Goal: Task Accomplishment & Management: Use online tool/utility

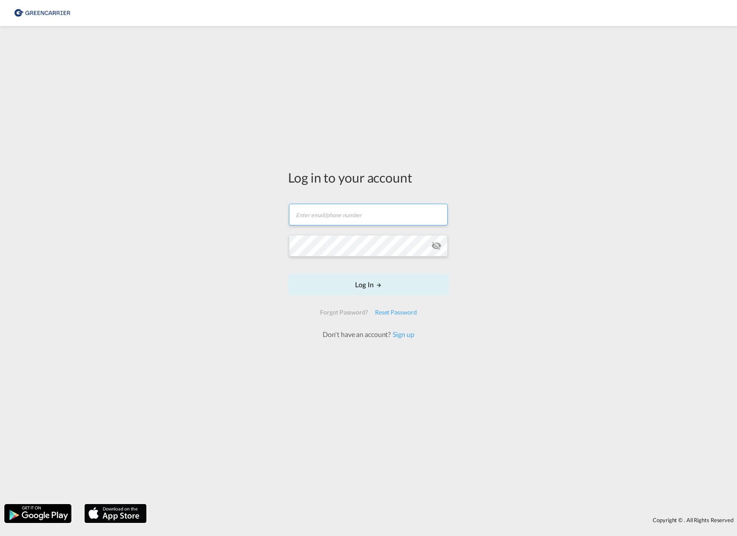
click at [348, 221] on input "text" at bounding box center [368, 215] width 159 height 22
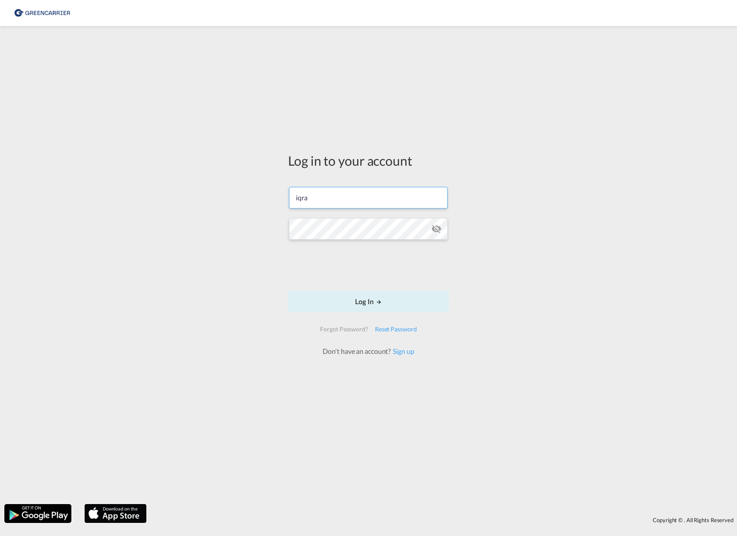
type input "[EMAIL_ADDRESS][PERSON_NAME][DOMAIN_NAME]"
click at [369, 310] on button "Log In" at bounding box center [368, 302] width 161 height 22
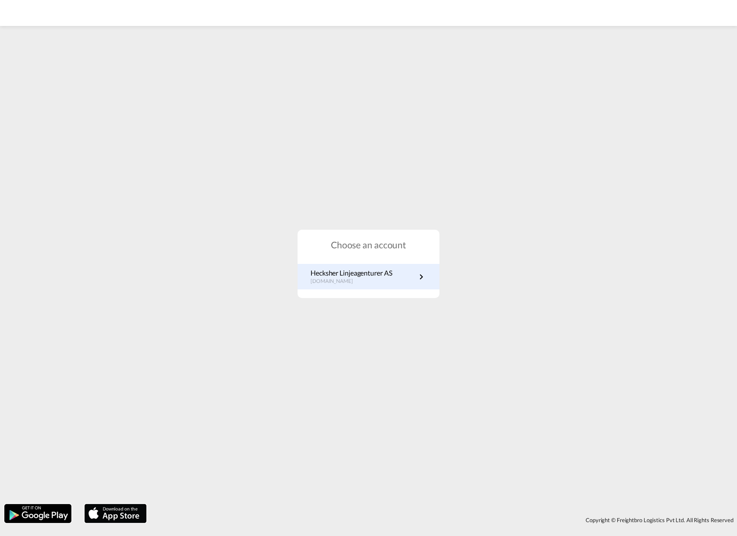
click at [411, 290] on div "Choose an account Hecksher Linjeagenturer AS no.portal.greencarrier.com" at bounding box center [368, 264] width 142 height 69
click at [413, 280] on link "Hecksher Linjeagenturer AS no.portal.greencarrier.com" at bounding box center [368, 276] width 116 height 17
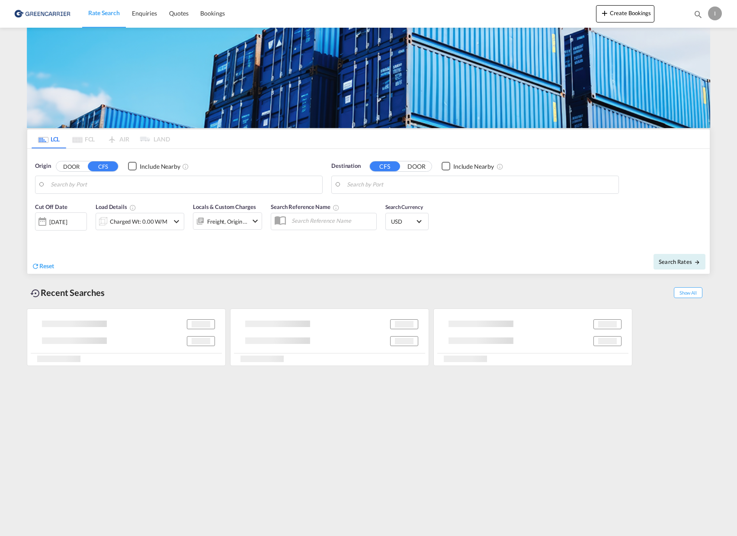
type input "[GEOGRAPHIC_DATA], NOOSL"
type input "Keelung (Chilung), TWKEL"
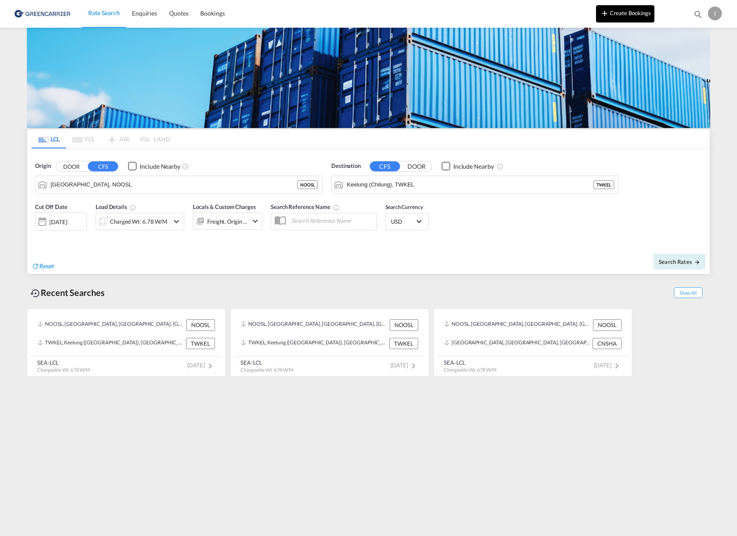
click at [622, 5] on button "Create Bookings" at bounding box center [625, 13] width 58 height 17
